Goal: Check status: Check status

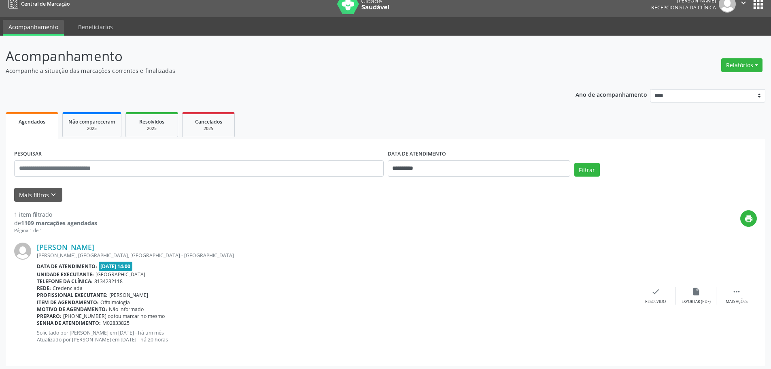
scroll to position [12, 0]
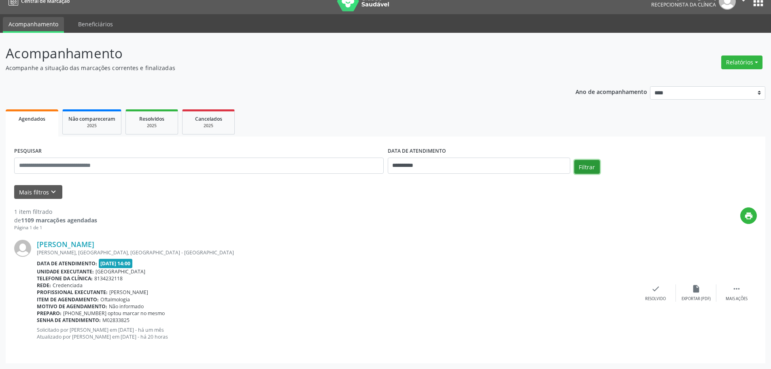
click at [596, 168] on button "Filtrar" at bounding box center [588, 167] width 26 height 14
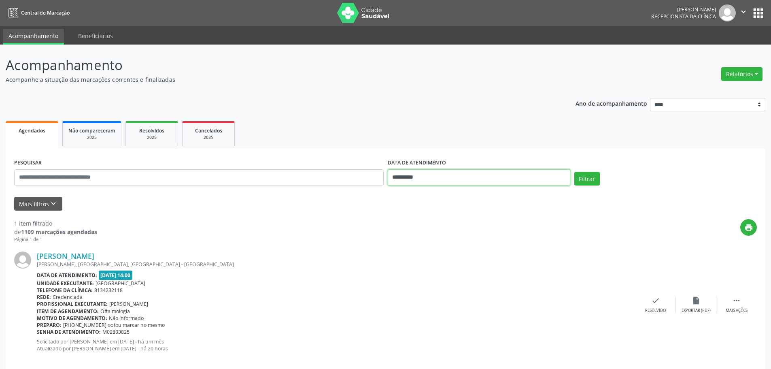
click at [420, 179] on input "**********" at bounding box center [479, 177] width 183 height 16
click at [416, 287] on span "25" at bounding box center [415, 285] width 16 height 16
type input "**********"
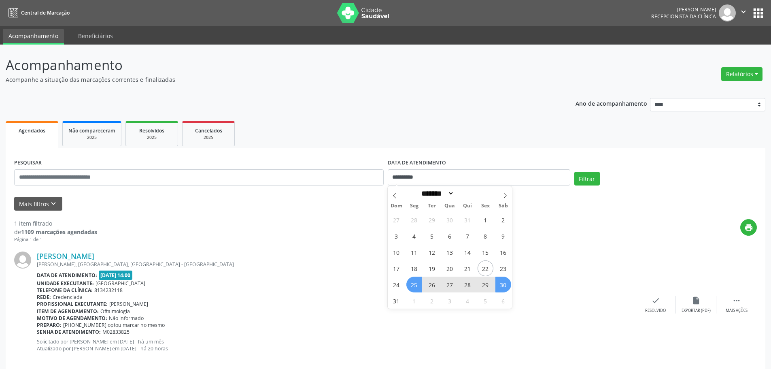
click at [505, 290] on span "30" at bounding box center [504, 285] width 16 height 16
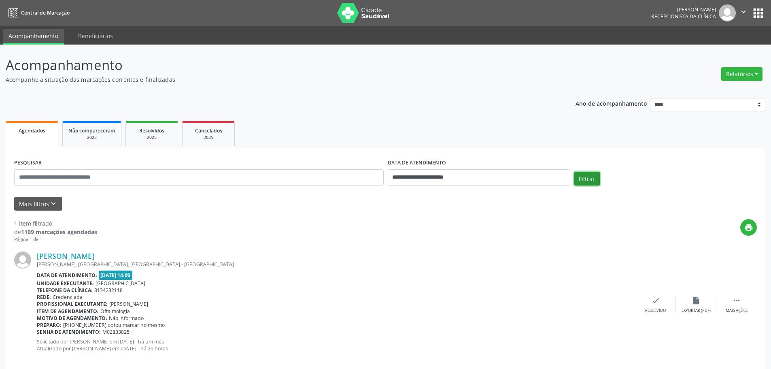
click at [581, 176] on button "Filtrar" at bounding box center [588, 179] width 26 height 14
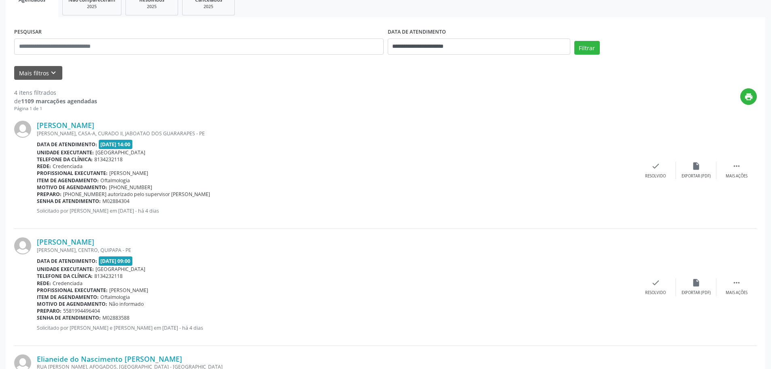
scroll to position [71, 0]
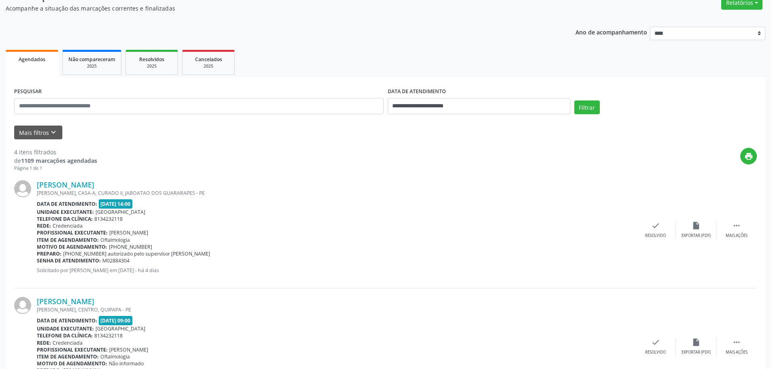
click at [108, 203] on span "25/08/2025 - 14:00" at bounding box center [116, 203] width 34 height 9
click at [92, 211] on b "Unidade executante:" at bounding box center [65, 212] width 57 height 7
click at [64, 190] on div "ANTONIO FRANCISCO LISBOA, CASA-A, CURADO II, JABOATAO DOS GUARARAPES - PE" at bounding box center [336, 193] width 599 height 7
click at [63, 187] on link "Mavison Pereira Lucena" at bounding box center [66, 184] width 58 height 9
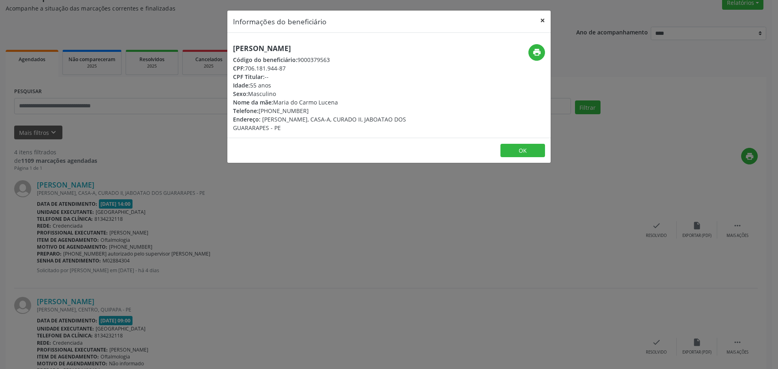
click at [543, 21] on button "×" at bounding box center [542, 21] width 16 height 20
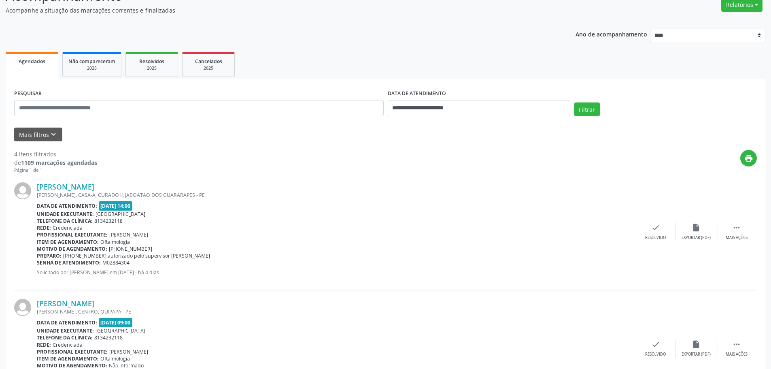
scroll to position [0, 0]
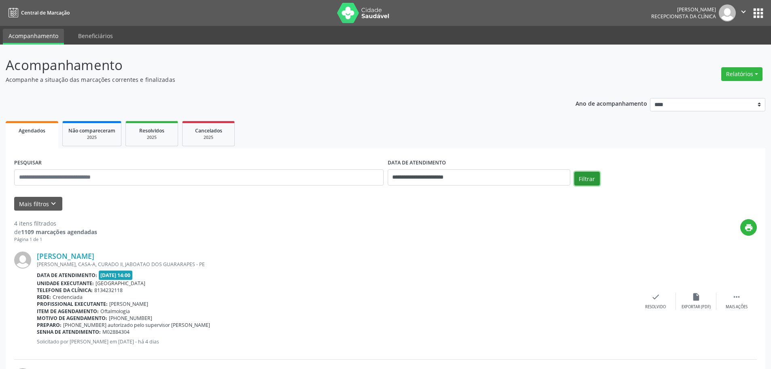
click at [580, 179] on button "Filtrar" at bounding box center [588, 179] width 26 height 14
click at [585, 182] on button "Filtrar" at bounding box center [588, 179] width 26 height 14
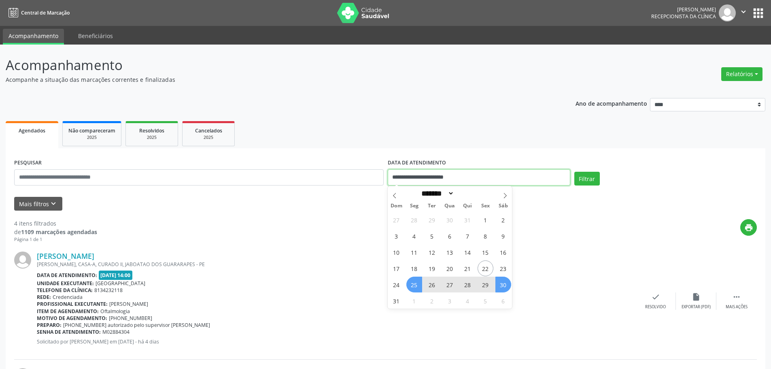
click at [499, 177] on input "**********" at bounding box center [479, 177] width 183 height 16
click at [506, 194] on icon at bounding box center [506, 196] width 6 height 6
select select "*"
click at [413, 222] on span "1" at bounding box center [415, 220] width 16 height 16
type input "**********"
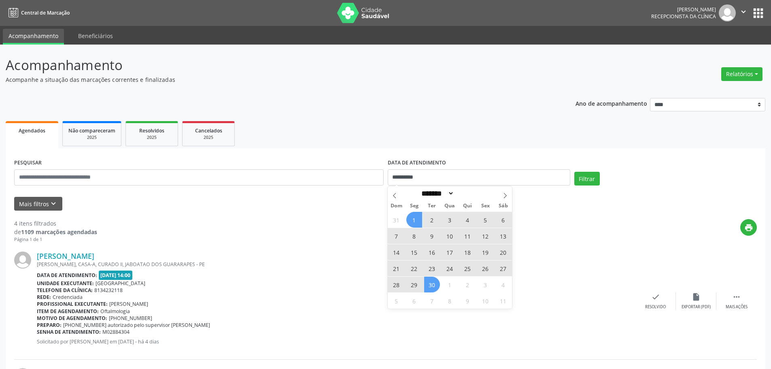
click at [434, 281] on span "30" at bounding box center [432, 285] width 16 height 16
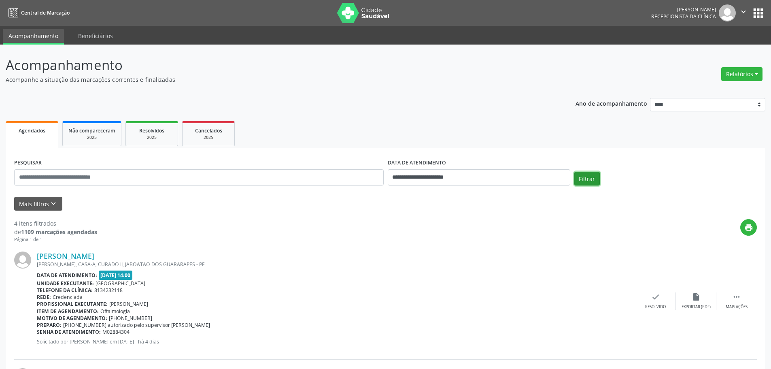
click at [586, 179] on button "Filtrar" at bounding box center [588, 179] width 26 height 14
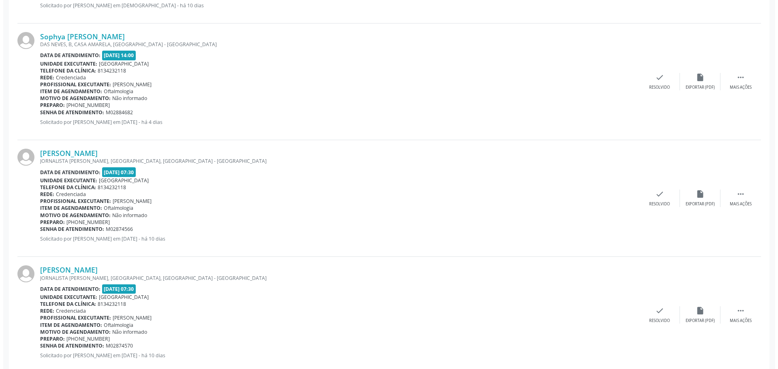
scroll to position [452, 0]
click at [87, 154] on link "Matheus Azevedo de Siqueira Bernardo" at bounding box center [66, 153] width 58 height 9
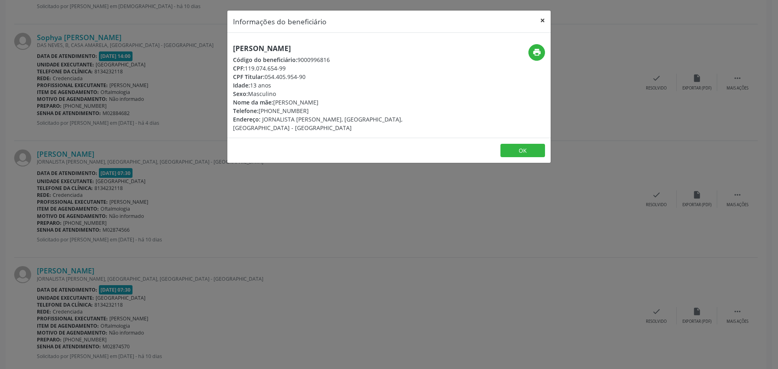
click at [540, 17] on button "×" at bounding box center [542, 21] width 16 height 20
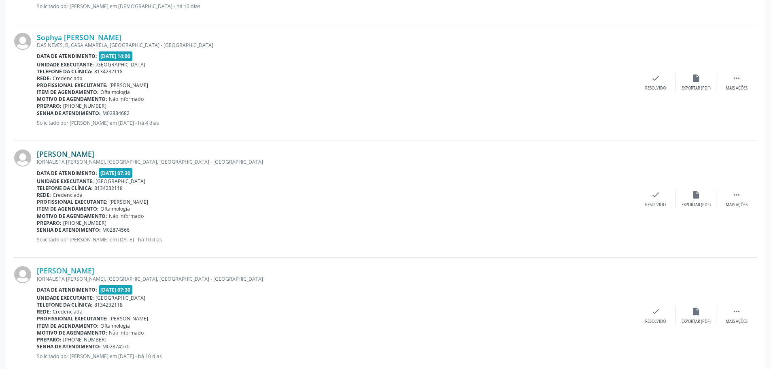
click at [94, 155] on link "Matheus Azevedo de Siqueira Bernardo" at bounding box center [66, 153] width 58 height 9
